Goal: Check status: Check status

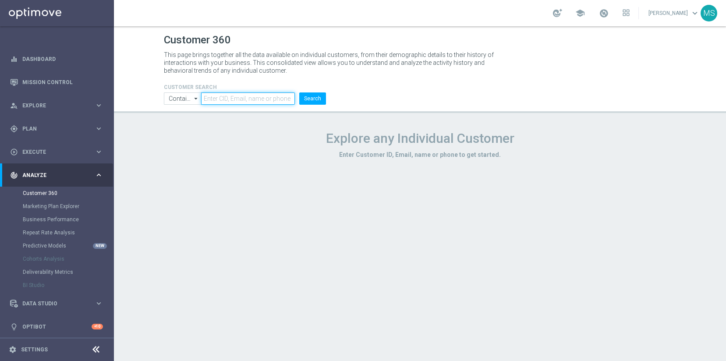
click at [238, 103] on input "text" at bounding box center [247, 98] width 93 height 12
paste input "2352268"
type input "2352268"
click at [299, 92] on button "Search" at bounding box center [312, 98] width 27 height 12
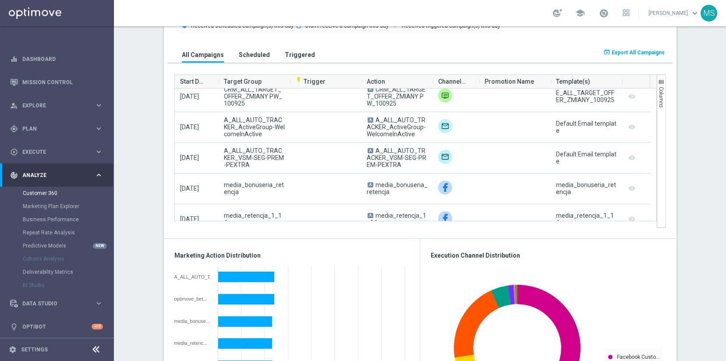
scroll to position [43, 0]
